Goal: Task Accomplishment & Management: Manage account settings

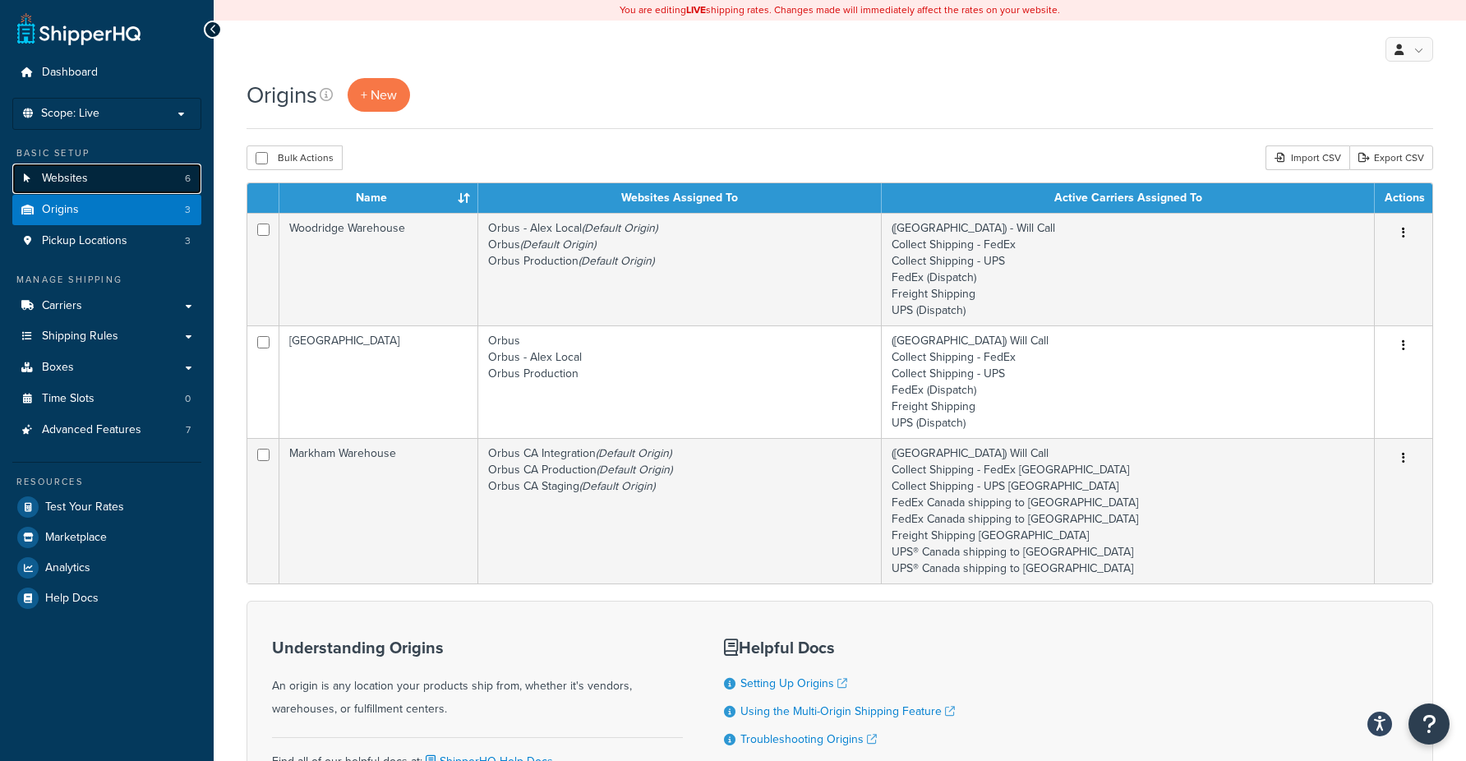
click at [90, 185] on link "Websites 6" at bounding box center [106, 179] width 189 height 30
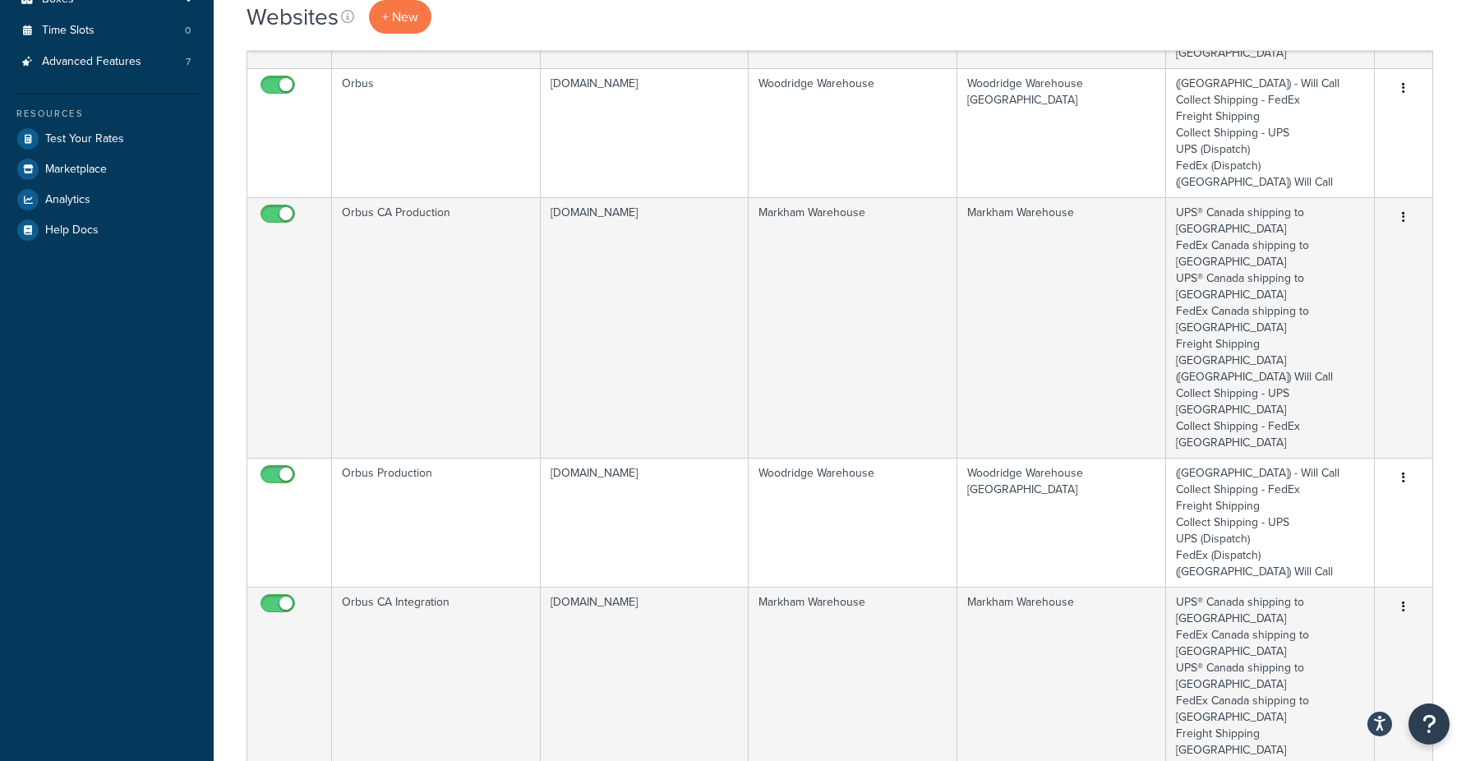
scroll to position [386, 0]
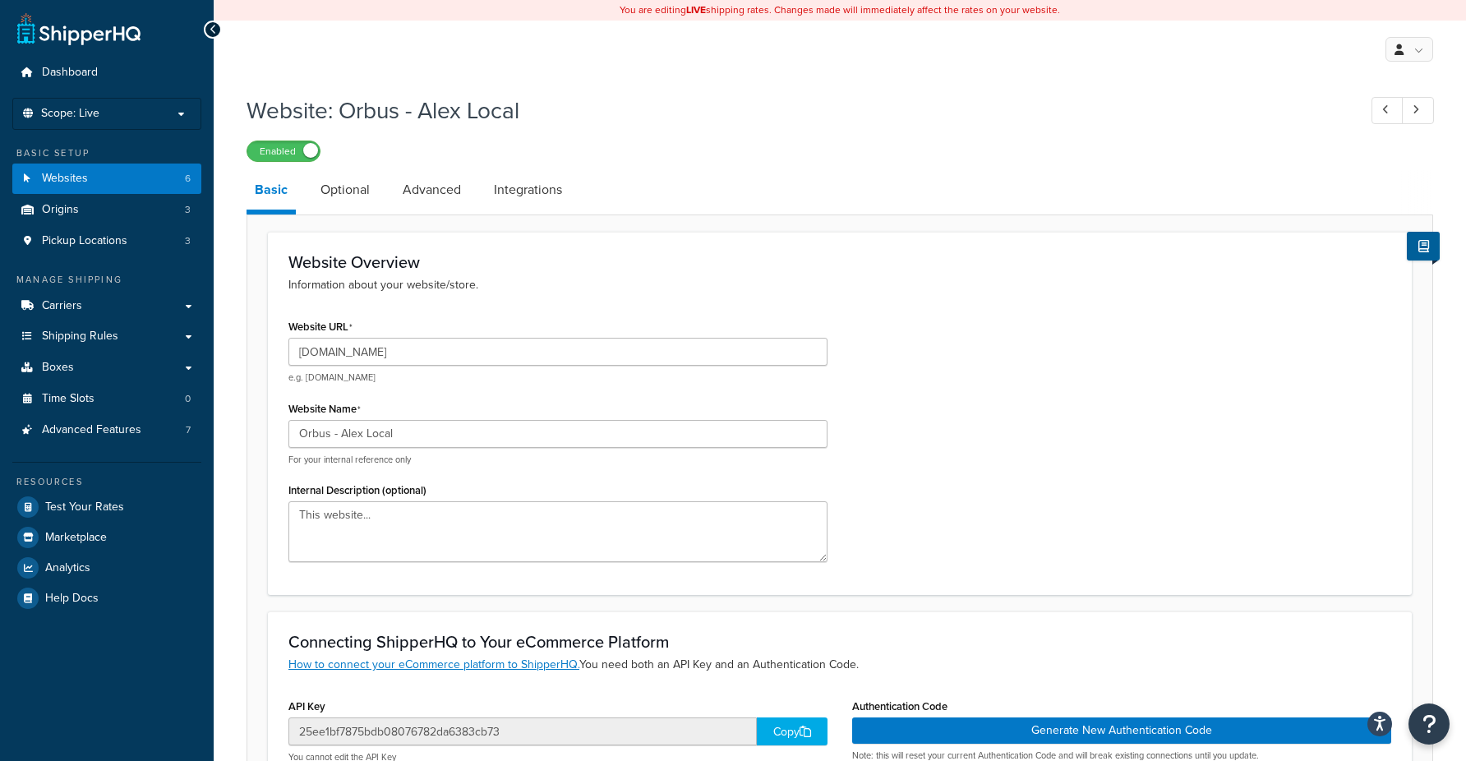
click at [819, 272] on div "Website Overview Information about your website/store." at bounding box center [840, 273] width 1103 height 41
click at [278, 159] on label "Enabled" at bounding box center [283, 151] width 72 height 20
click at [155, 184] on link "Websites 6" at bounding box center [106, 179] width 189 height 30
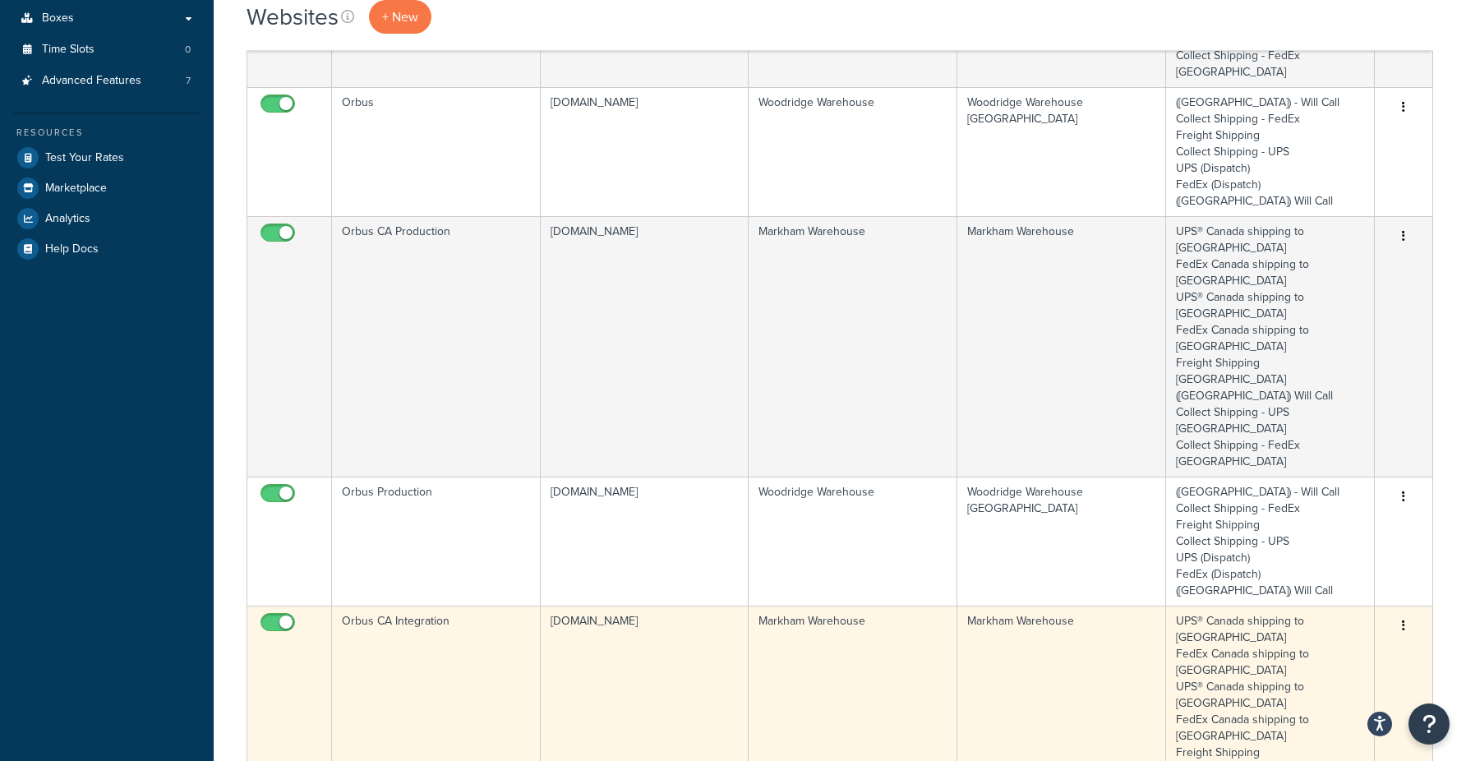
scroll to position [375, 0]
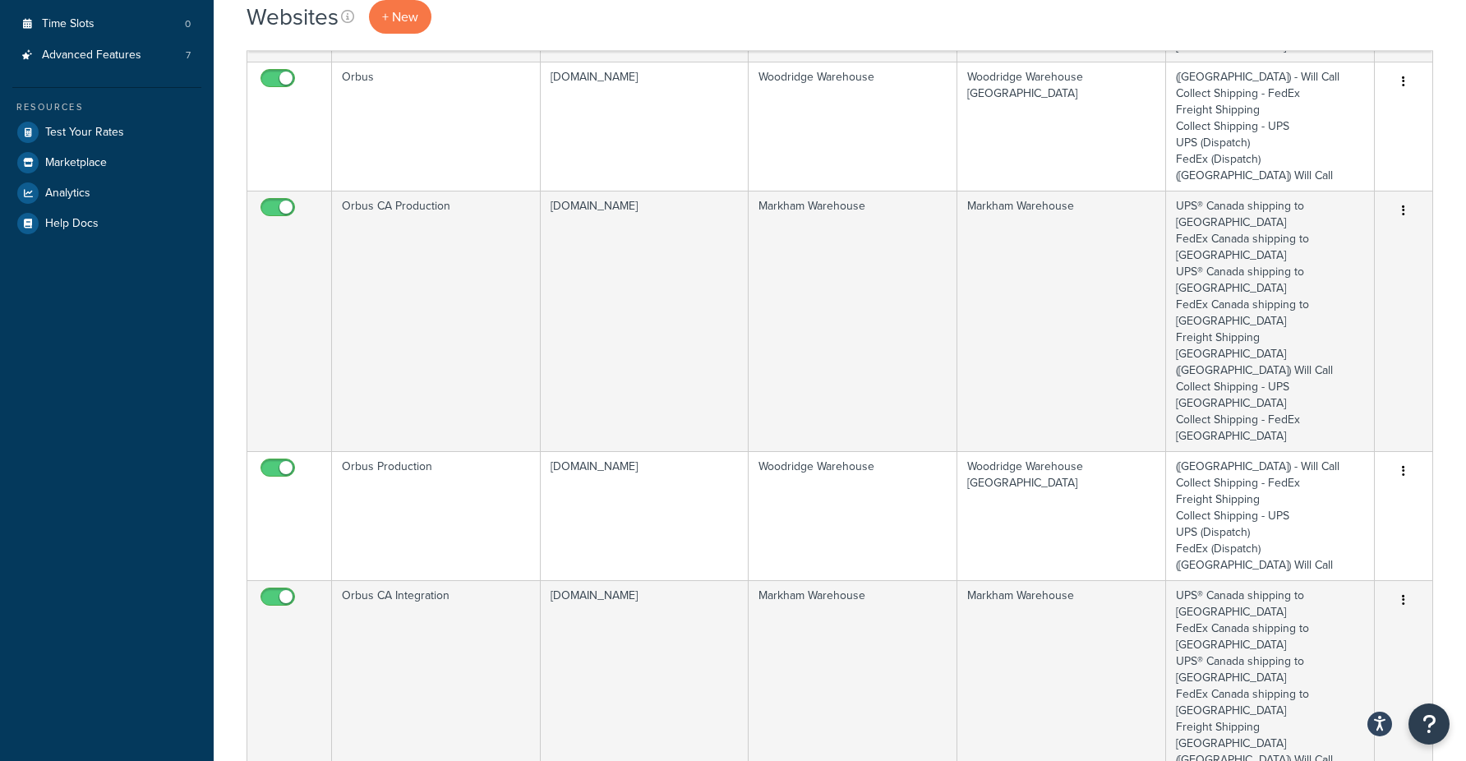
click at [1331, 609] on link "Delete" at bounding box center [1337, 616] width 130 height 34
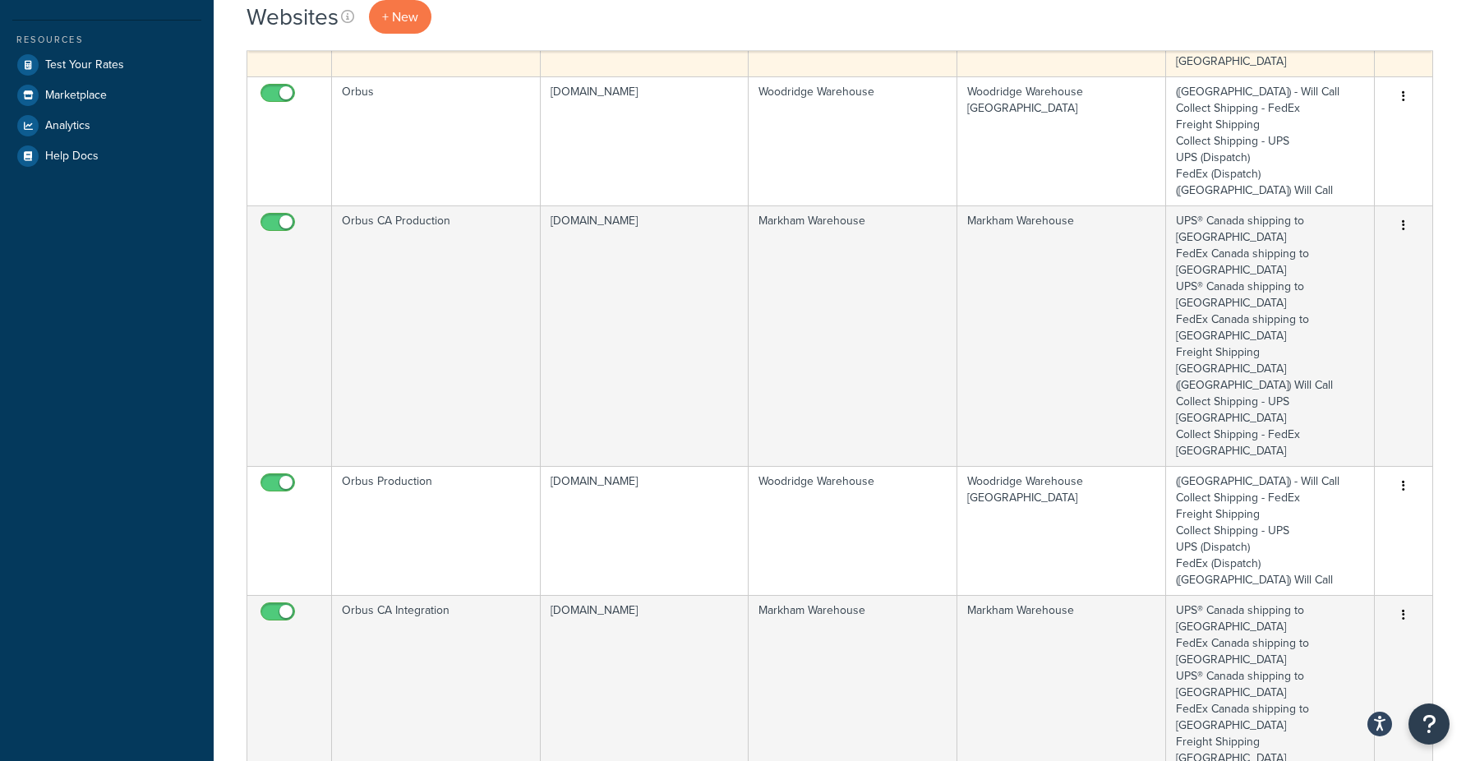
scroll to position [449, 0]
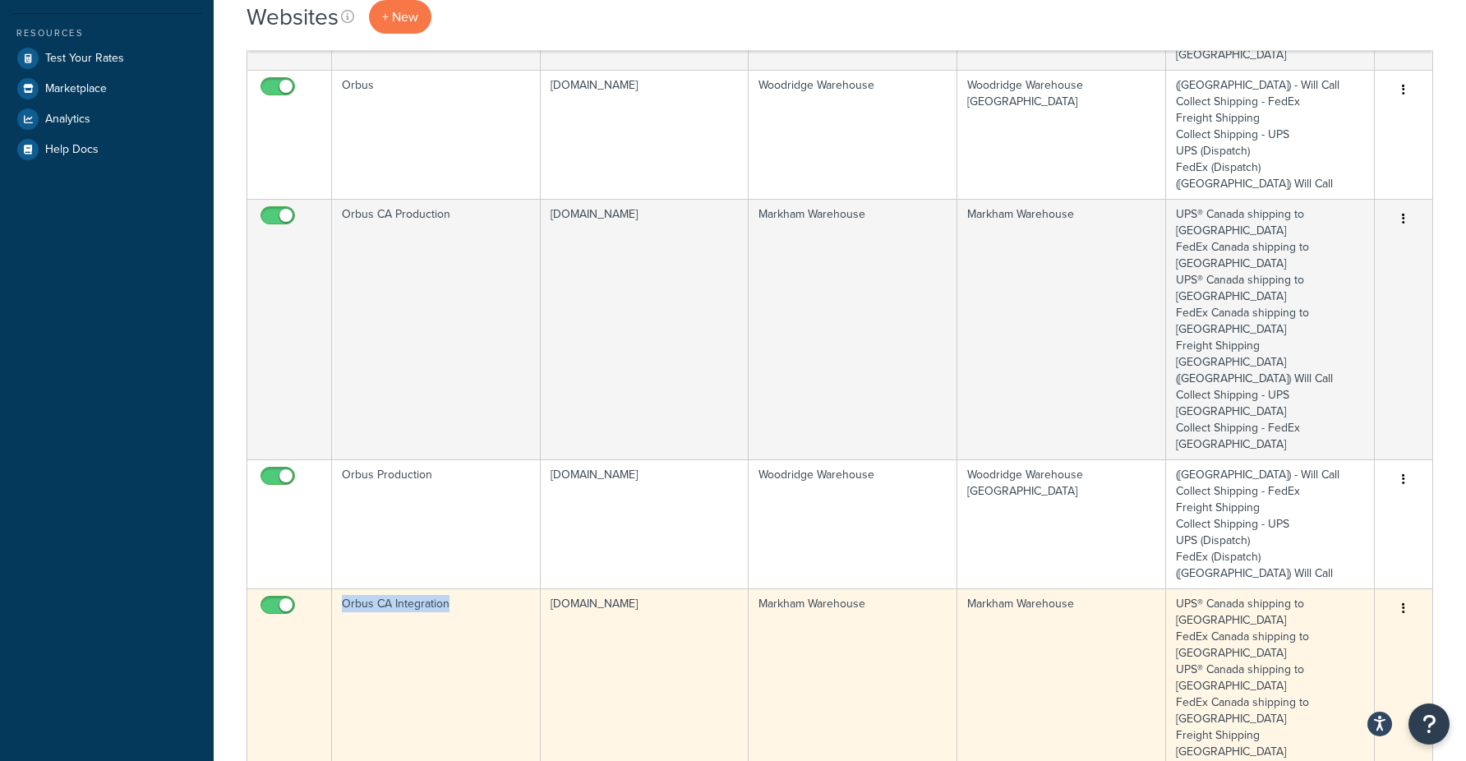
copy td "Orbus CA Integration"
drag, startPoint x: 464, startPoint y: 372, endPoint x: 346, endPoint y: 375, distance: 118.4
click at [346, 589] on td "Orbus CA Integration" at bounding box center [436, 719] width 209 height 261
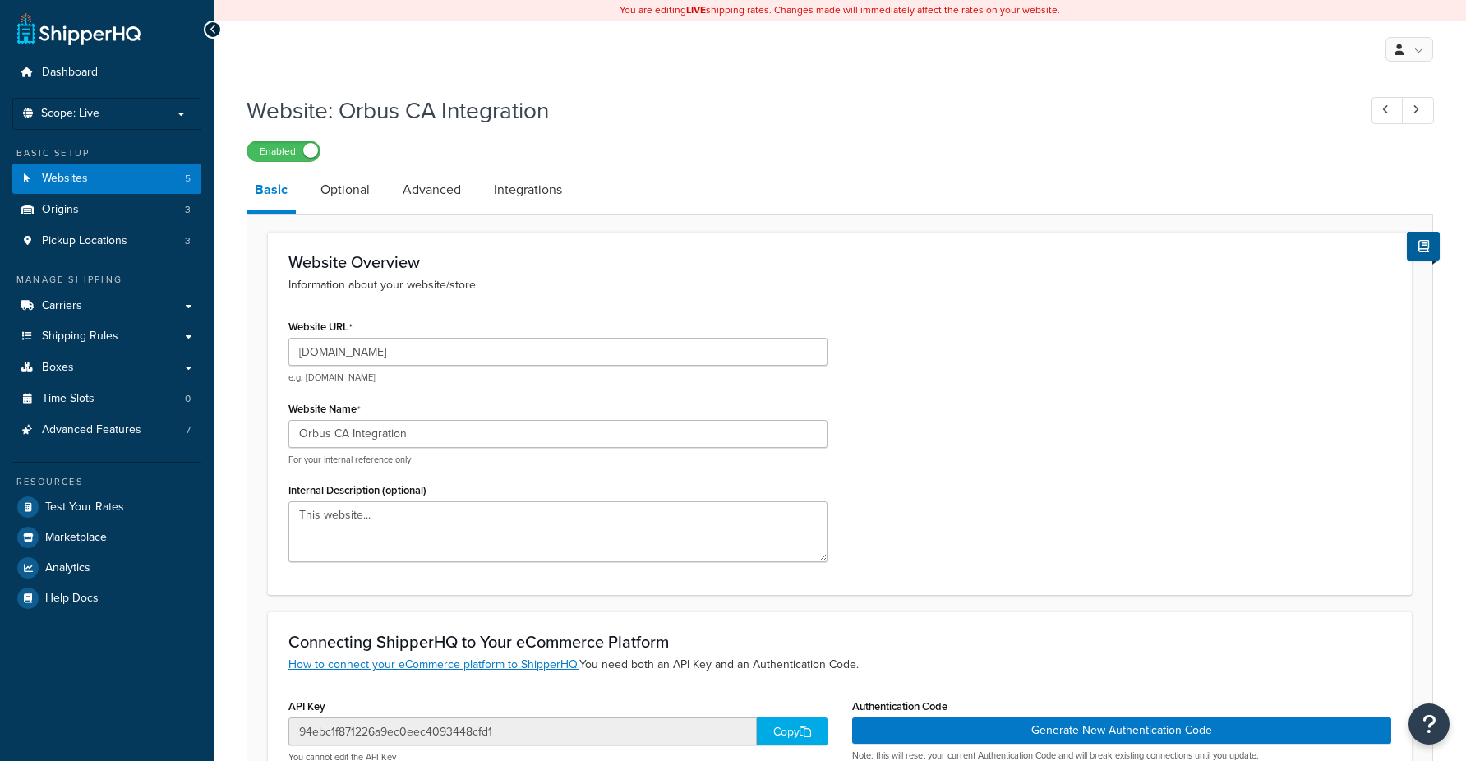
select select "165859"
